Goal: Task Accomplishment & Management: Manage account settings

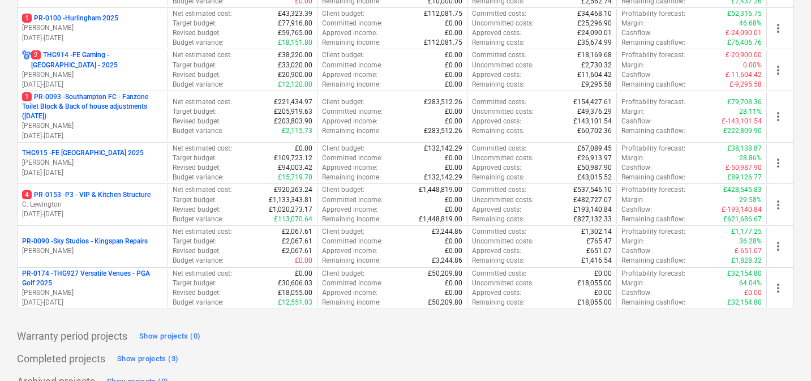
scroll to position [570, 0]
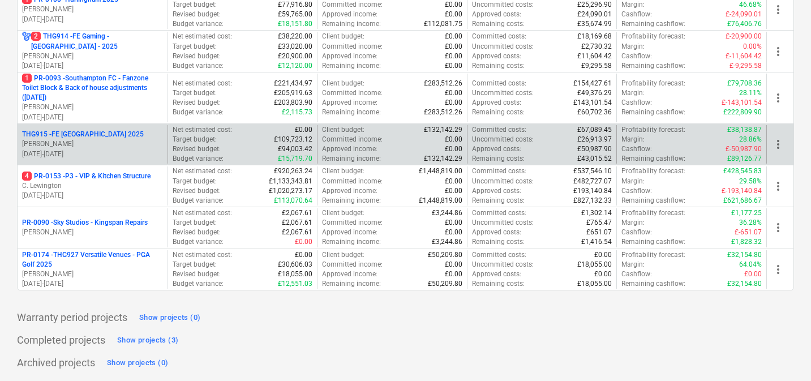
click at [91, 135] on p "THG915 - FE [GEOGRAPHIC_DATA] 2025" at bounding box center [83, 135] width 122 height 10
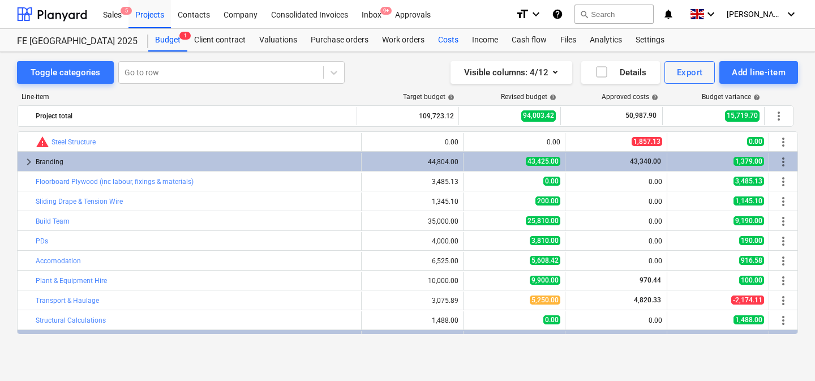
click at [447, 43] on div "Costs" at bounding box center [448, 40] width 34 height 23
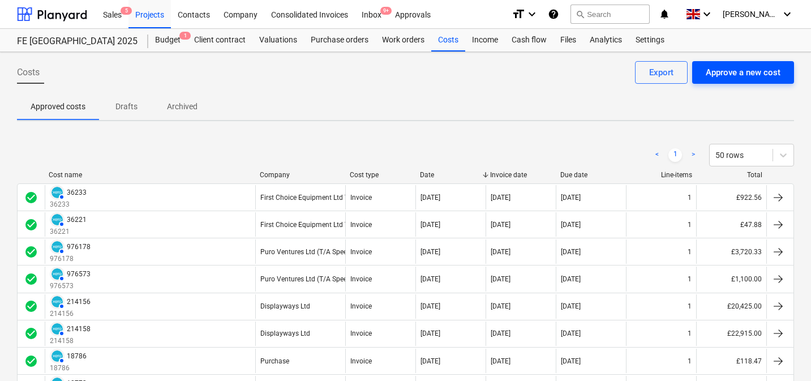
click at [759, 73] on div "Approve a new cost" at bounding box center [742, 72] width 75 height 15
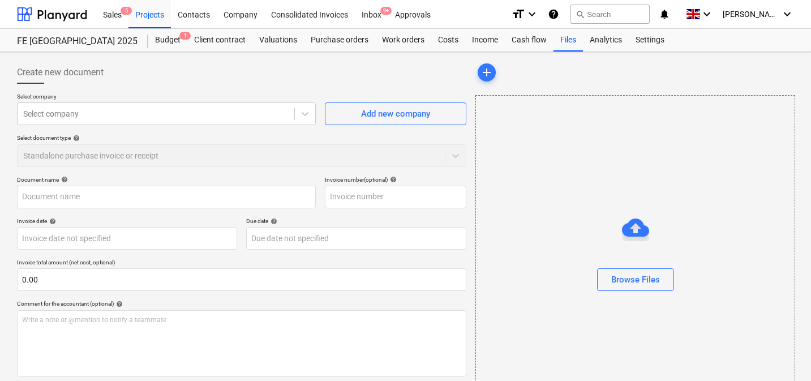
scroll to position [100, 0]
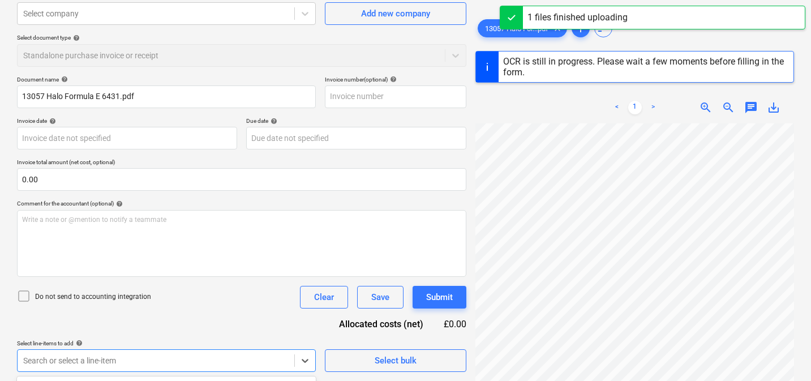
scroll to position [268, 0]
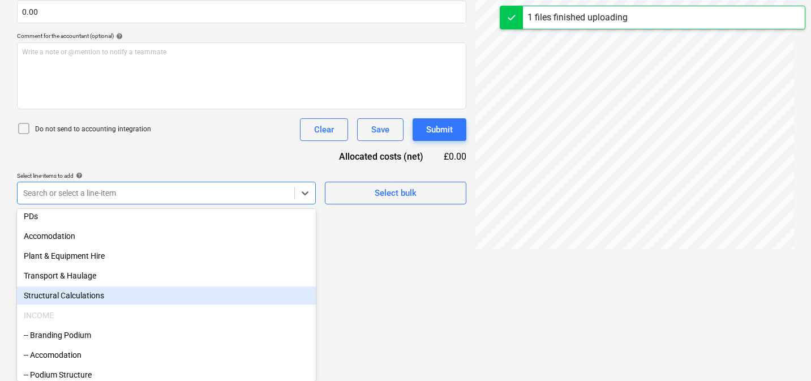
scroll to position [242, 0]
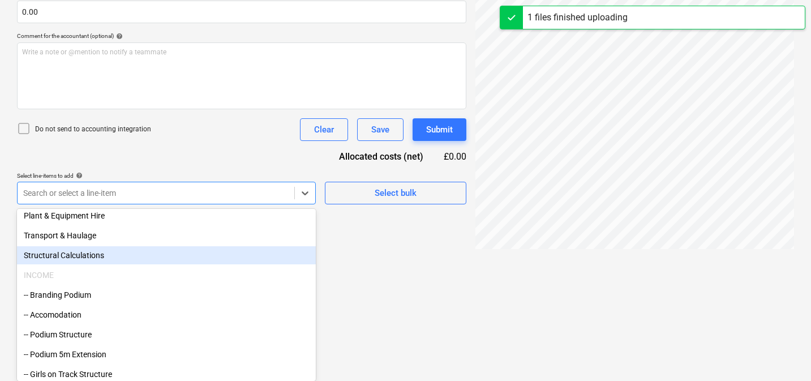
click at [131, 253] on div "Structural Calculations" at bounding box center [166, 255] width 299 height 18
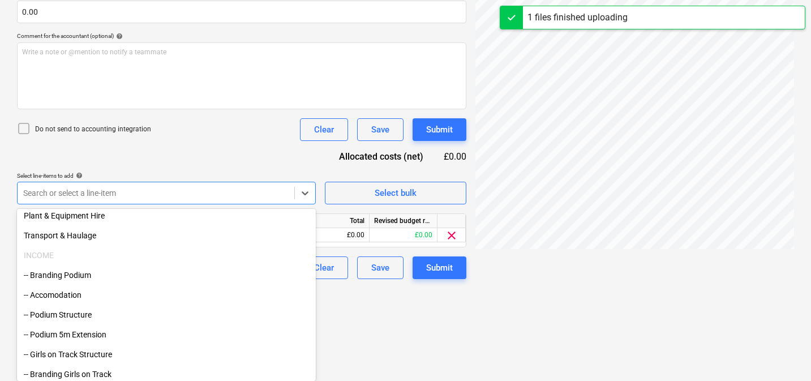
type input "013057"
type input "[DATE]"
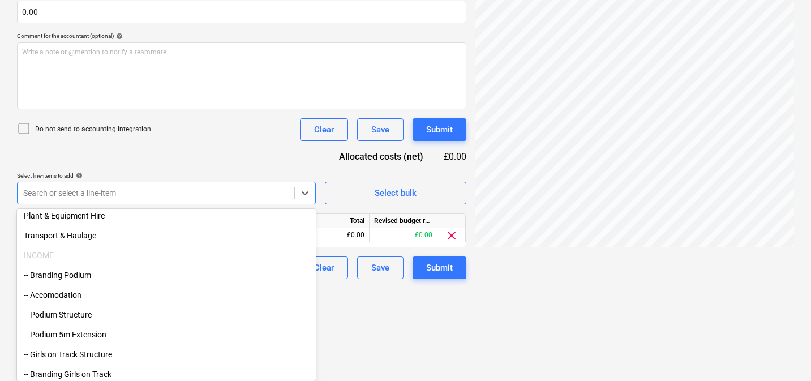
scroll to position [175, 0]
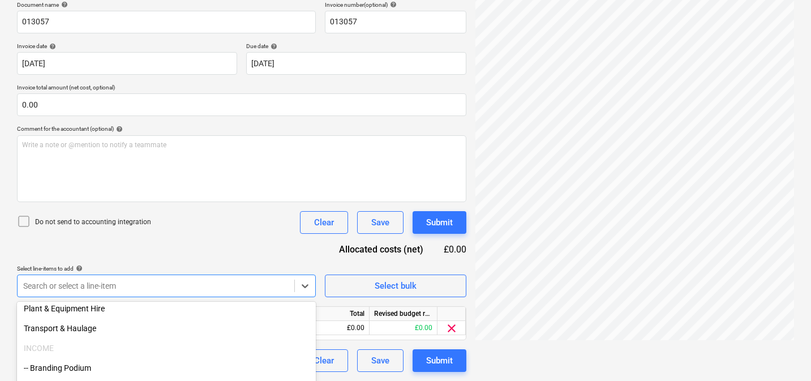
click at [405, 206] on html "Sales 5 Projects Contacts Company Consolidated Invoices Inbox 9+ Approvals form…" at bounding box center [405, 15] width 811 height 381
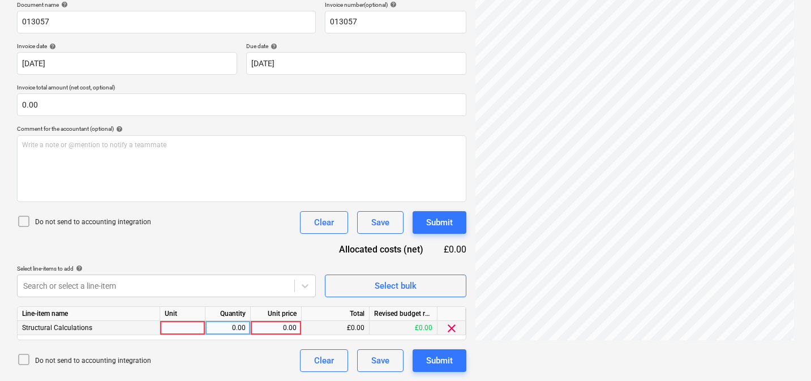
click at [191, 330] on div at bounding box center [182, 328] width 45 height 14
type input "1"
click at [233, 330] on div "0.00" at bounding box center [228, 328] width 36 height 14
type input "1"
click at [273, 330] on div "0.00" at bounding box center [275, 328] width 41 height 14
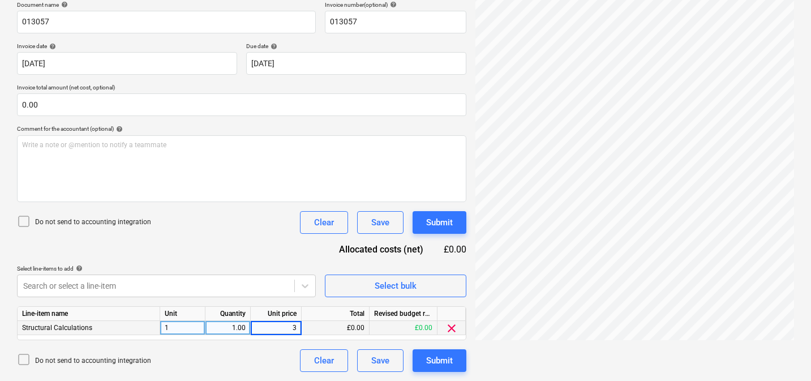
scroll to position [135, 0]
type input "3237.50"
click at [271, 245] on div "Document name help 013057 Invoice number (optional) help 013057 Invoice date he…" at bounding box center [241, 186] width 449 height 370
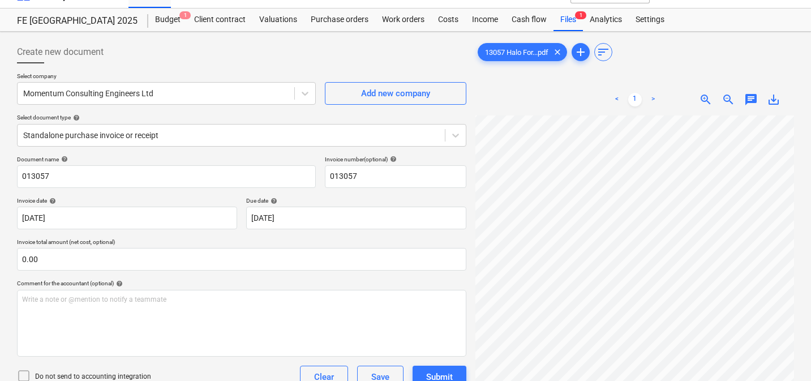
scroll to position [0, 0]
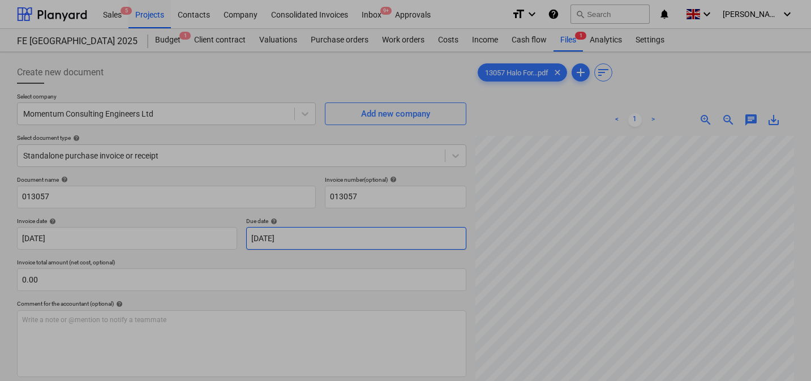
click at [294, 240] on body "Sales 5 Projects Contacts Company Consolidated Invoices Inbox 9+ Approvals form…" at bounding box center [405, 190] width 811 height 381
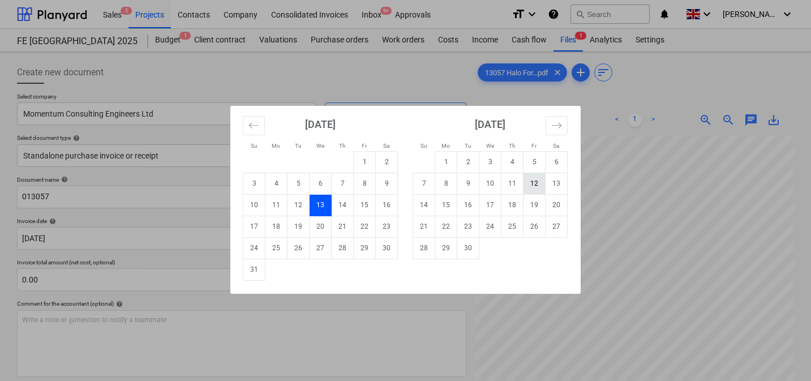
click at [532, 188] on td "12" at bounding box center [534, 183] width 22 height 21
type input "[DATE]"
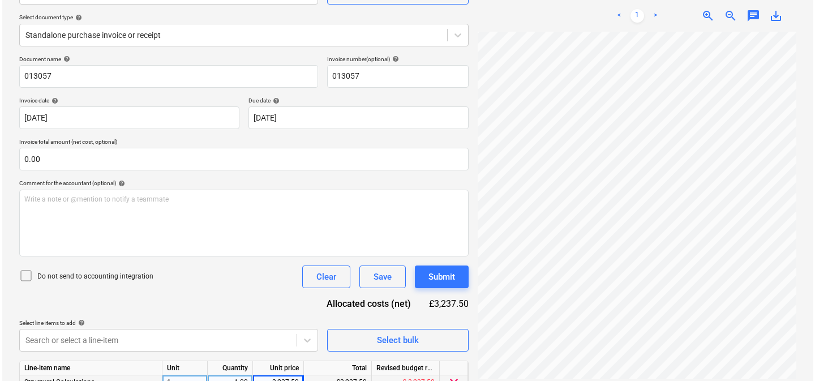
scroll to position [175, 0]
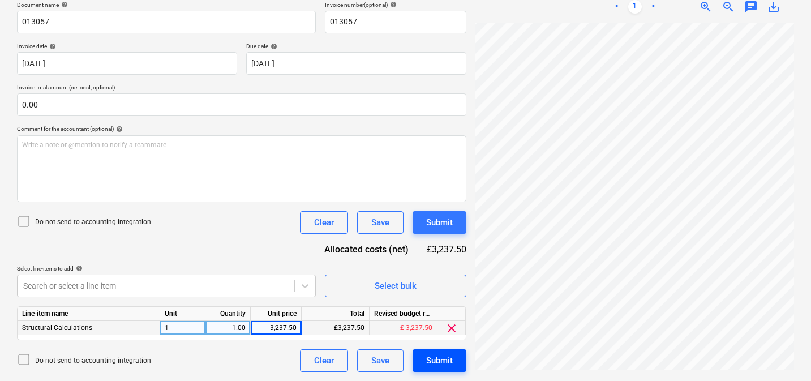
click at [448, 361] on div "Submit" at bounding box center [439, 360] width 27 height 15
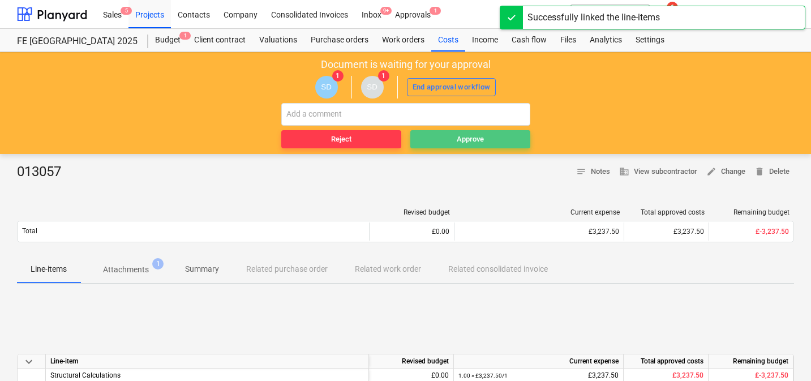
click at [480, 145] on div "Approve" at bounding box center [469, 139] width 27 height 13
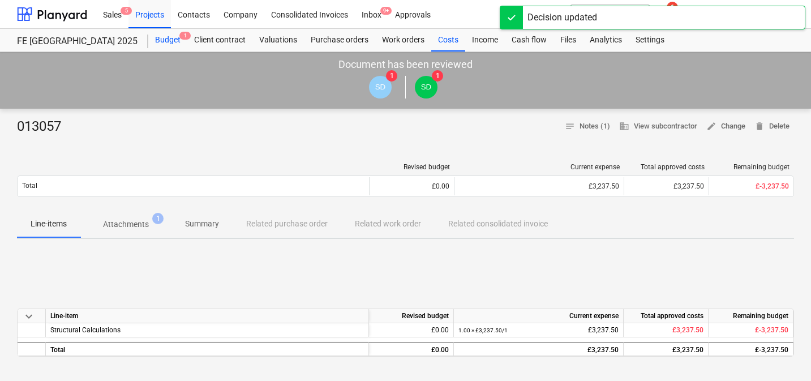
click at [160, 32] on div "Budget 1" at bounding box center [167, 40] width 39 height 23
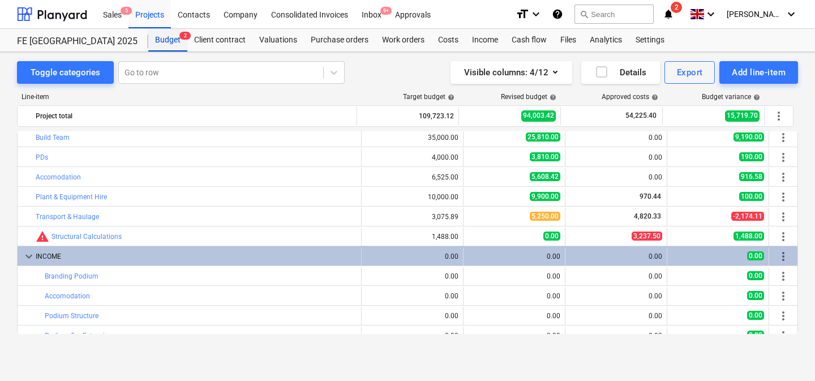
scroll to position [86, 0]
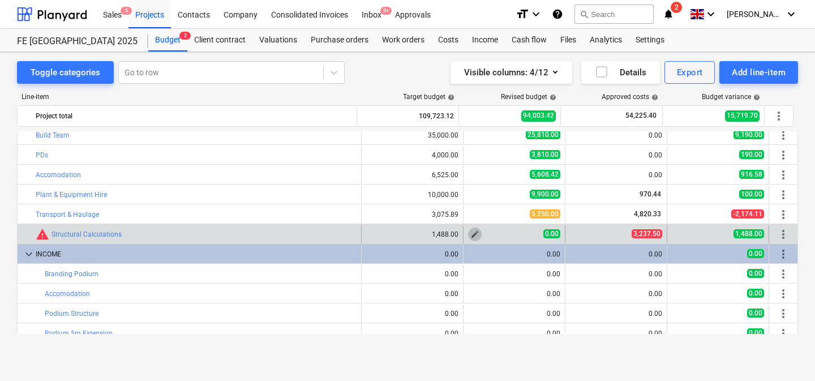
click at [470, 233] on span "edit" at bounding box center [474, 234] width 9 height 9
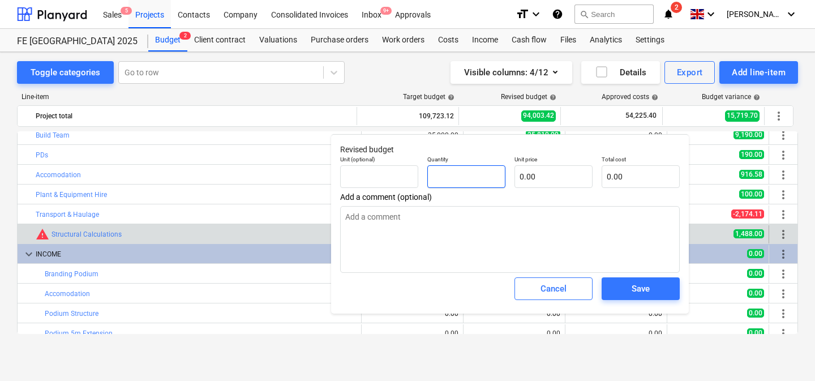
click at [481, 175] on input "text" at bounding box center [466, 176] width 78 height 23
type input "1"
type textarea "x"
type input "1.00"
type textarea "x"
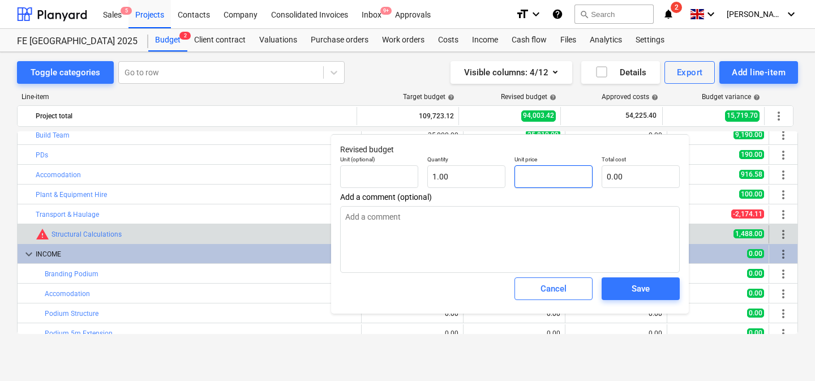
click at [553, 173] on input "text" at bounding box center [553, 176] width 78 height 23
type input "3"
type textarea "x"
type input "3.00"
type input "35"
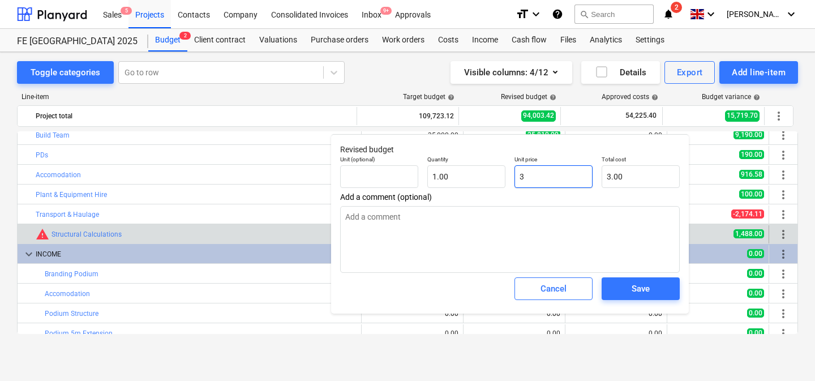
type textarea "x"
type input "35.00"
type input "350"
type textarea "x"
type input "350.00"
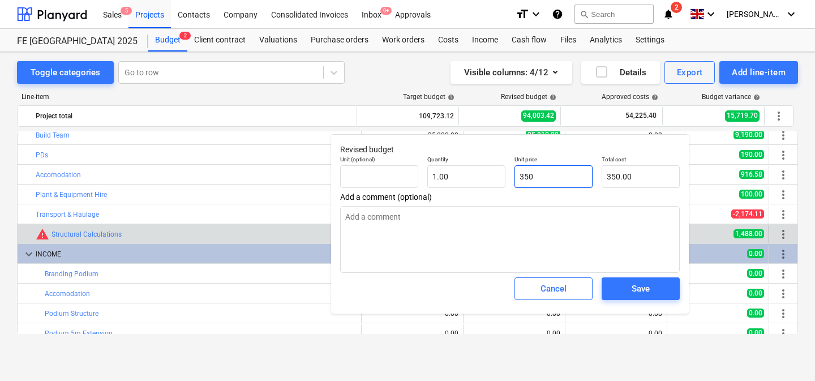
type input "3500"
type textarea "x"
type input "3,500.00"
click at [638, 289] on div "Save" at bounding box center [640, 288] width 18 height 15
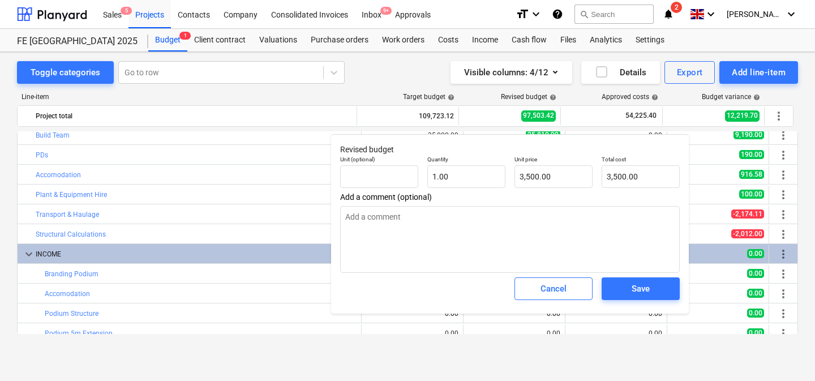
type textarea "x"
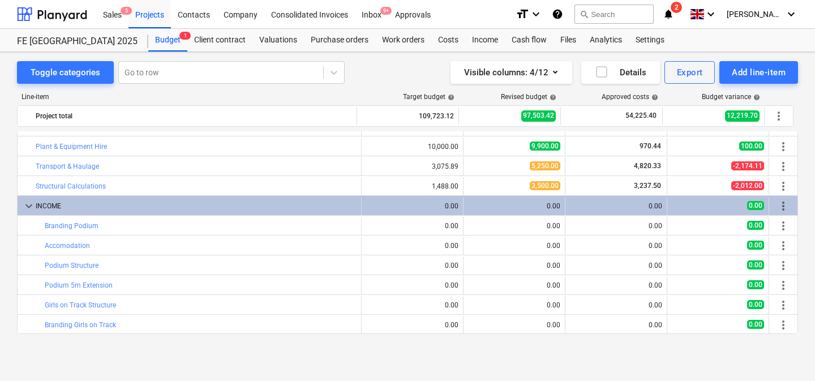
scroll to position [0, 0]
